Goal: Information Seeking & Learning: Understand process/instructions

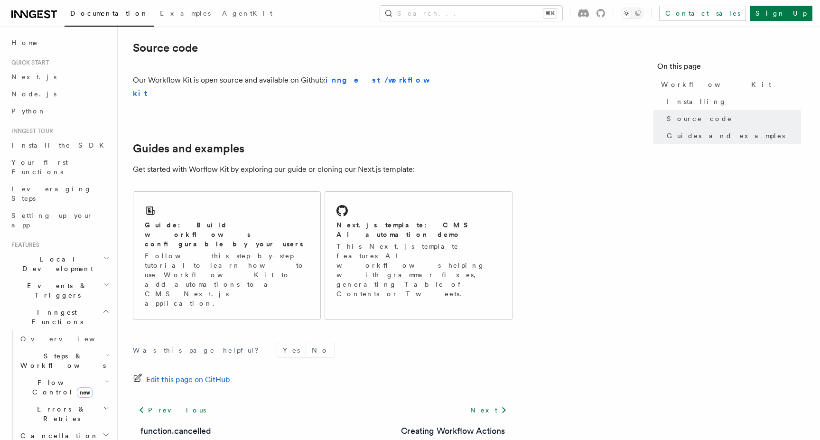
click at [90, 347] on h2 "Steps & Workflows" at bounding box center [64, 360] width 95 height 27
click at [250, 251] on p "Follow this step-by-step tutorial to learn how to use Workflow Kit to add autom…" at bounding box center [227, 279] width 164 height 57
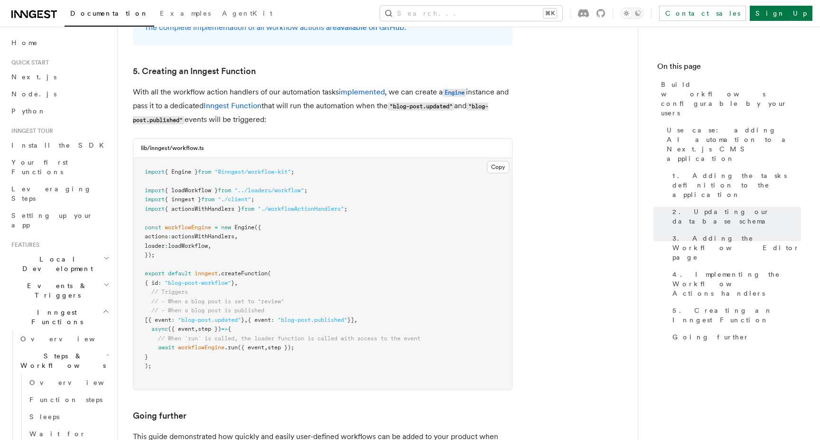
scroll to position [4146, 0]
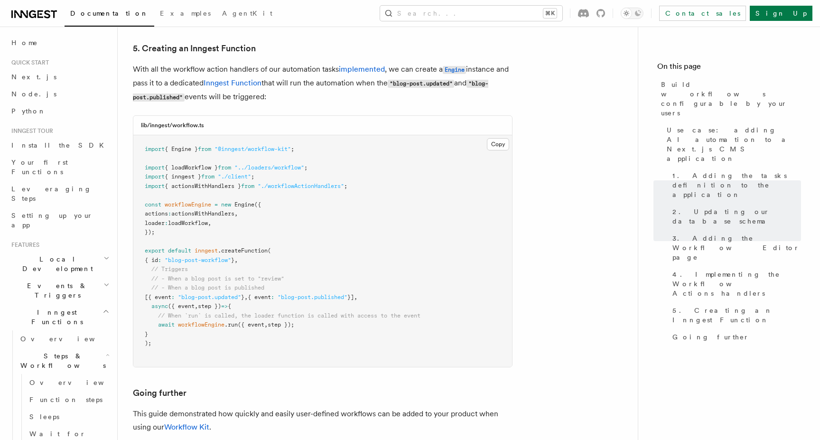
scroll to position [4219, 0]
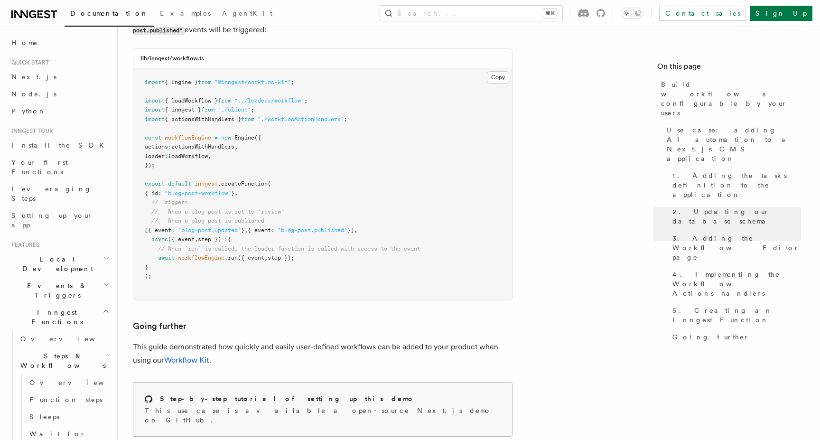
click at [353, 383] on div "Step-by-step tutorial of setting up this demo This use case is available a open…" at bounding box center [322, 410] width 379 height 54
click at [293, 394] on h2 "Step-by-step tutorial of setting up this demo" at bounding box center [287, 398] width 255 height 9
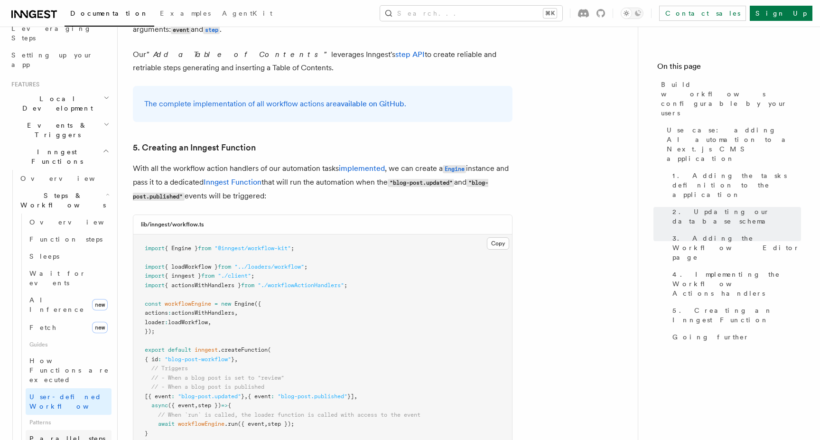
scroll to position [159, 0]
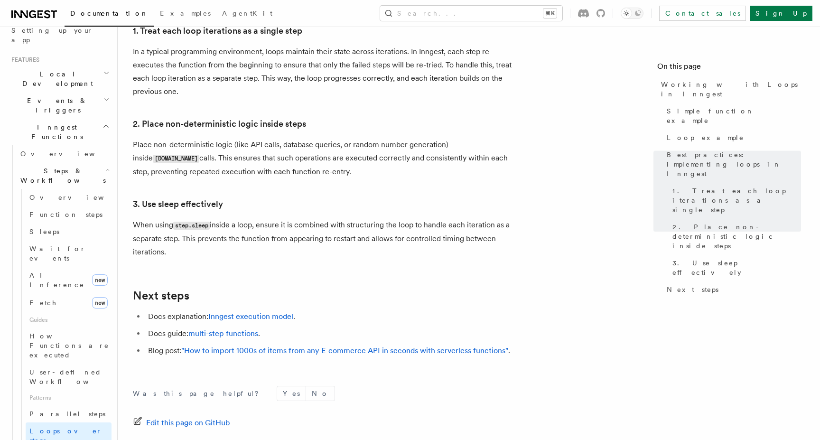
scroll to position [1572, 0]
